Goal: Information Seeking & Learning: Learn about a topic

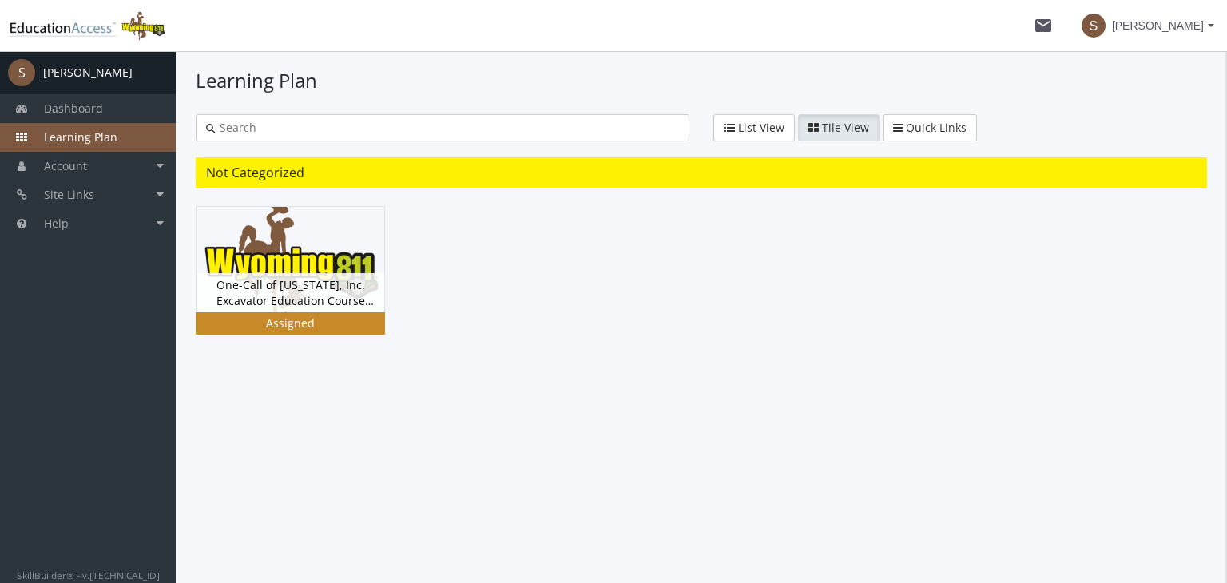
click at [299, 320] on div "Assigned" at bounding box center [290, 324] width 183 height 16
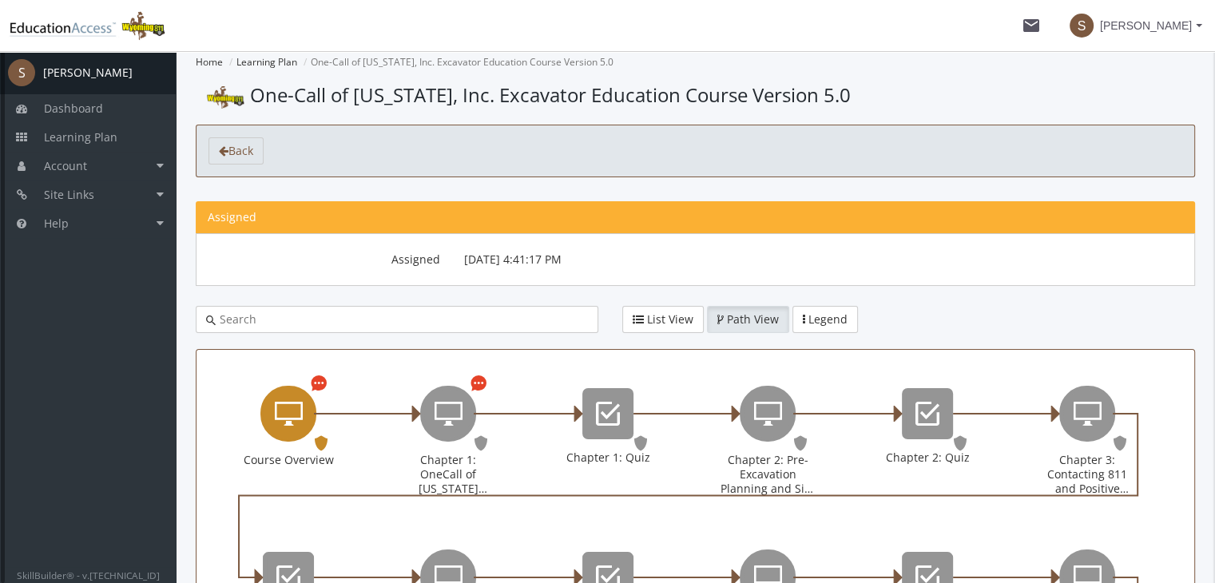
click at [304, 423] on div "Course Overview" at bounding box center [288, 414] width 56 height 56
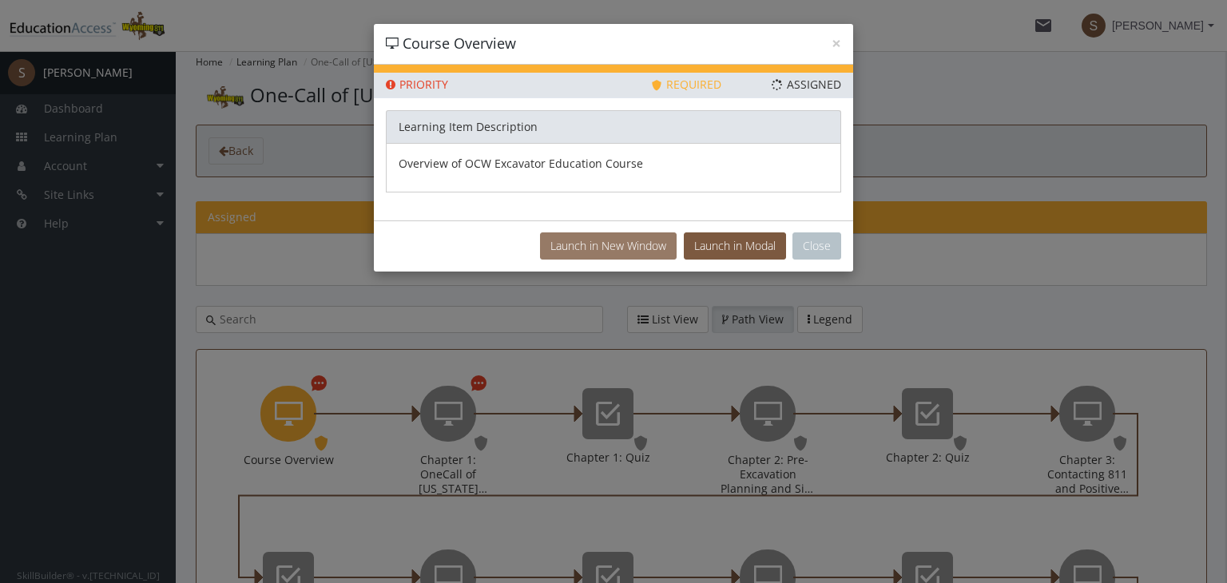
click at [601, 247] on button "Launch in New Window" at bounding box center [608, 245] width 137 height 27
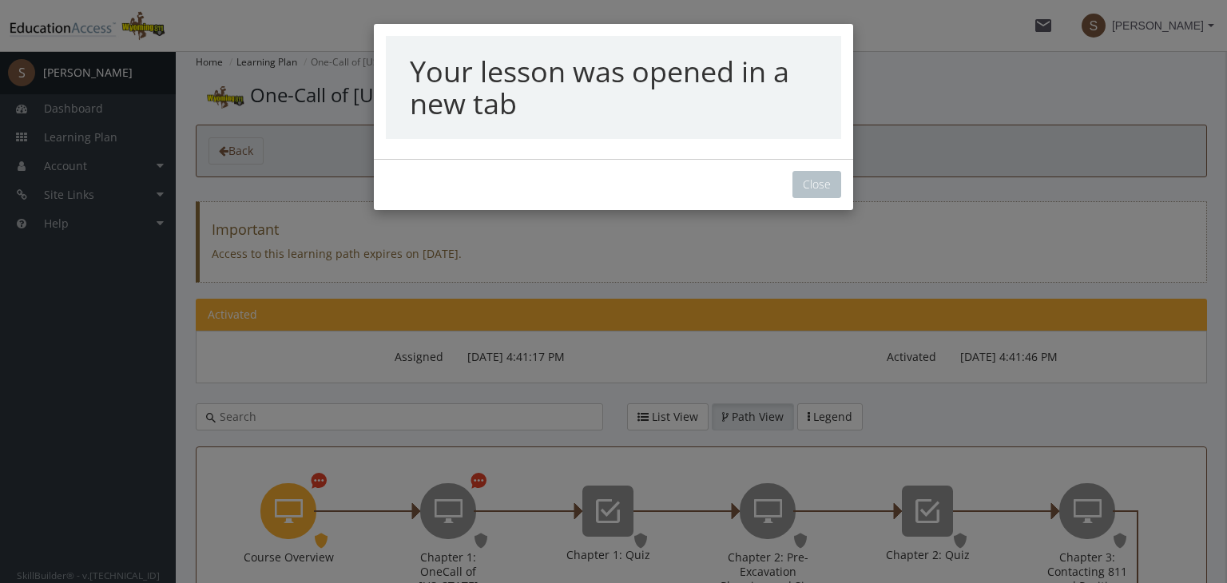
scroll to position [38, 0]
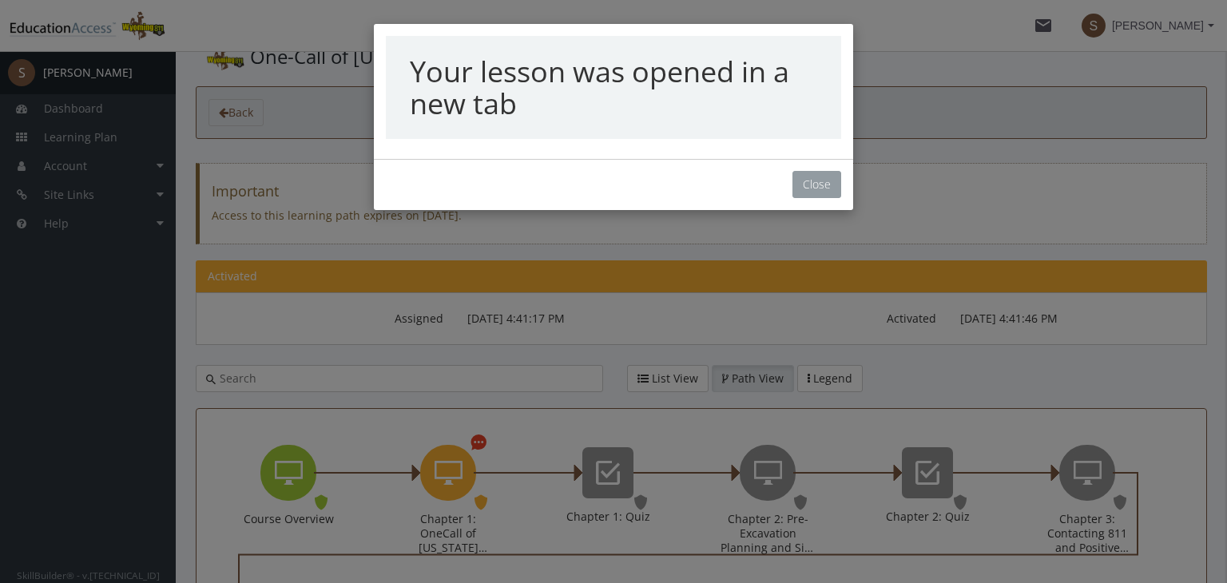
click at [809, 180] on button "Close" at bounding box center [817, 184] width 49 height 27
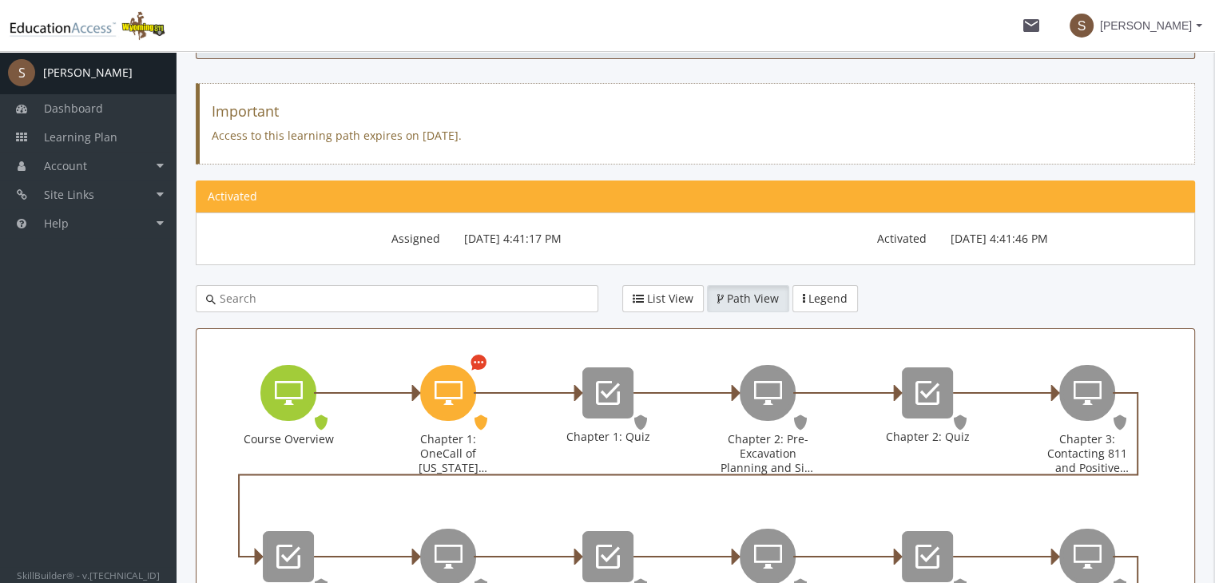
scroll to position [118, 0]
click at [489, 358] on div "Chapter 1: OneCall of Wyoming Introduction" at bounding box center [448, 423] width 160 height 164
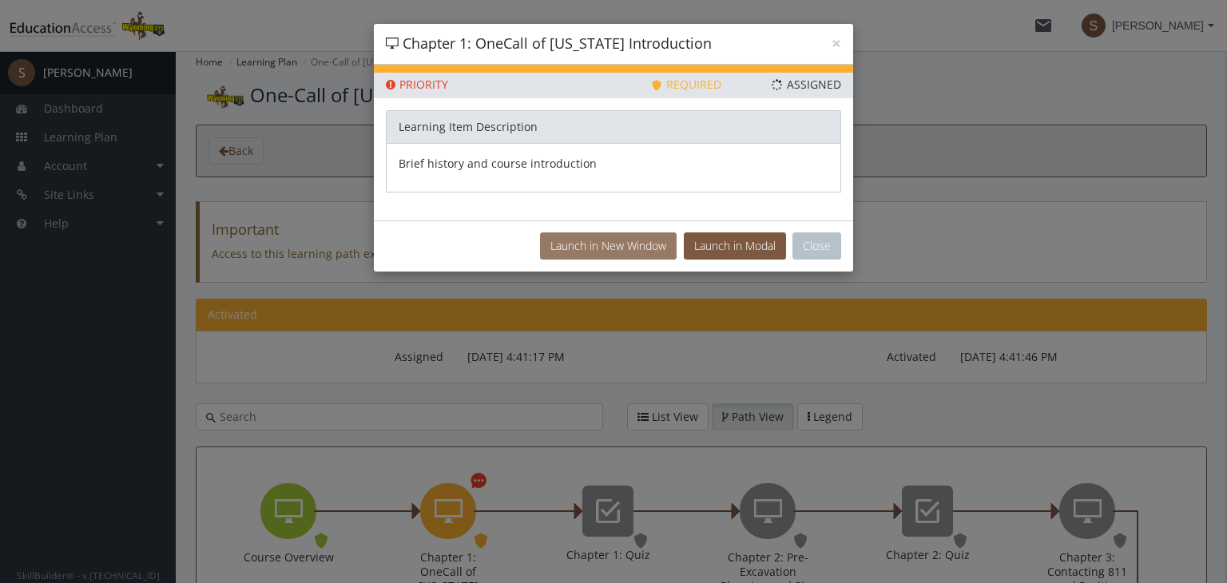
click at [577, 256] on button "Launch in New Window" at bounding box center [608, 245] width 137 height 27
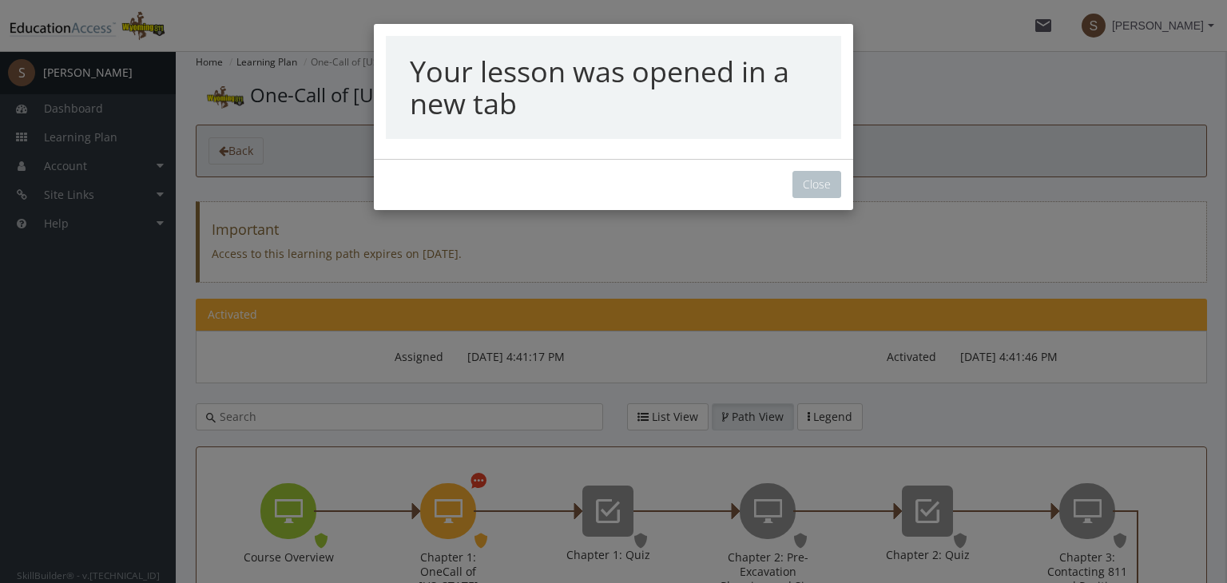
scroll to position [38, 0]
